Goal: Information Seeking & Learning: Learn about a topic

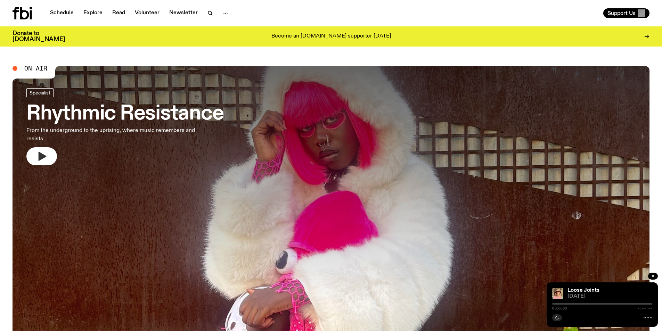
click at [41, 156] on icon "button" at bounding box center [43, 156] width 8 height 9
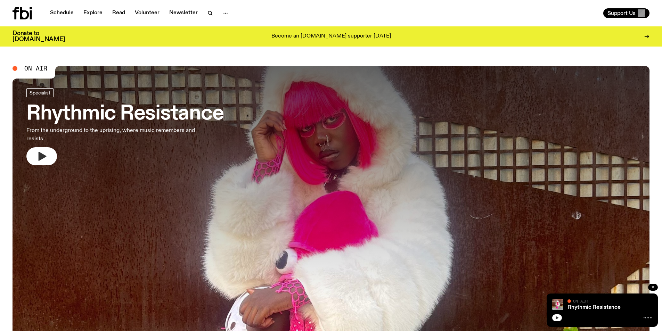
click at [556, 317] on icon "button" at bounding box center [557, 318] width 4 height 4
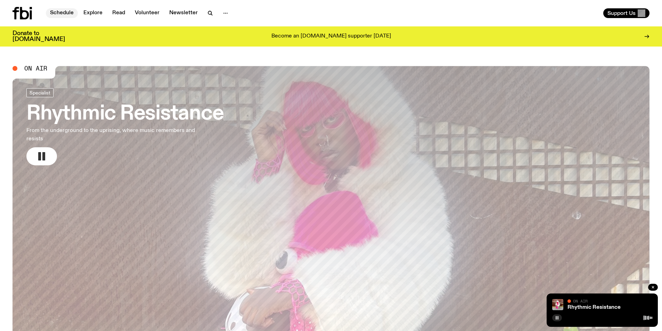
click at [65, 10] on link "Schedule" at bounding box center [62, 13] width 32 height 10
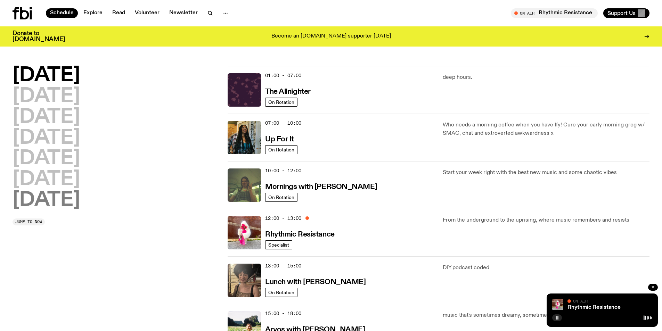
click at [65, 203] on h2 "[DATE]" at bounding box center [46, 200] width 67 height 19
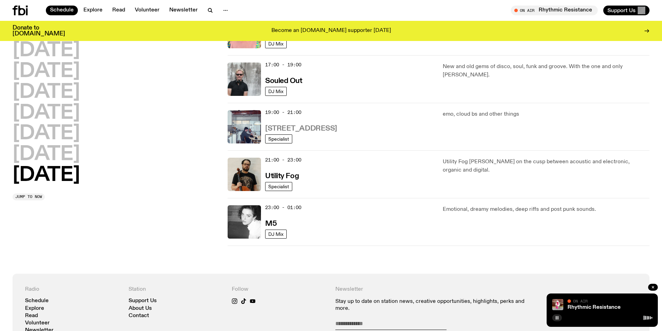
scroll to position [332, 0]
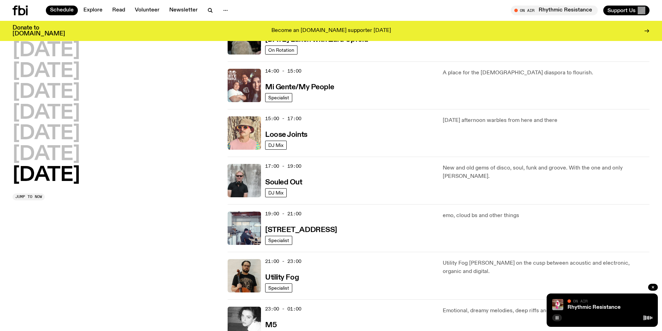
click at [249, 135] on img at bounding box center [244, 132] width 33 height 33
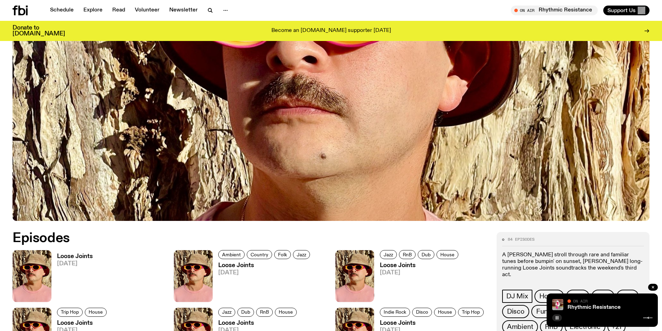
scroll to position [308, 0]
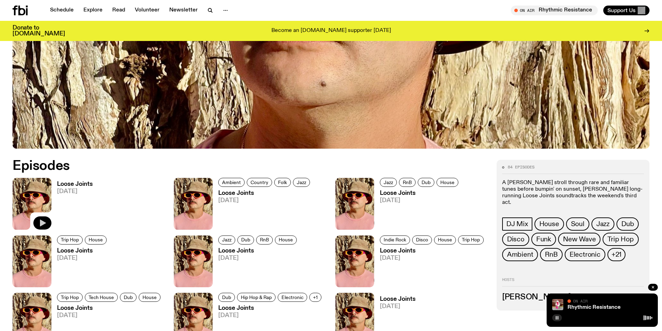
click at [42, 219] on icon "button" at bounding box center [42, 223] width 8 height 8
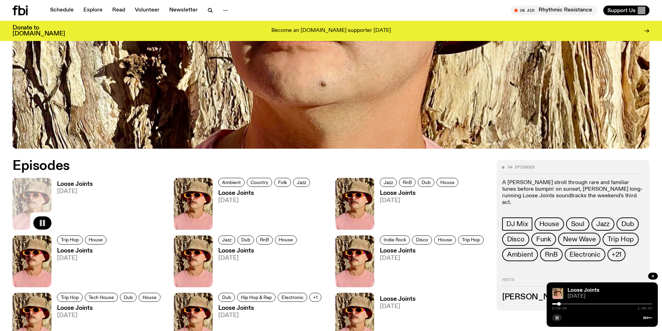
click at [557, 317] on icon "button" at bounding box center [557, 318] width 4 height 4
click at [556, 316] on icon "button" at bounding box center [557, 318] width 4 height 4
click at [556, 317] on rect "button" at bounding box center [556, 317] width 1 height 3
